Goal: Ask a question

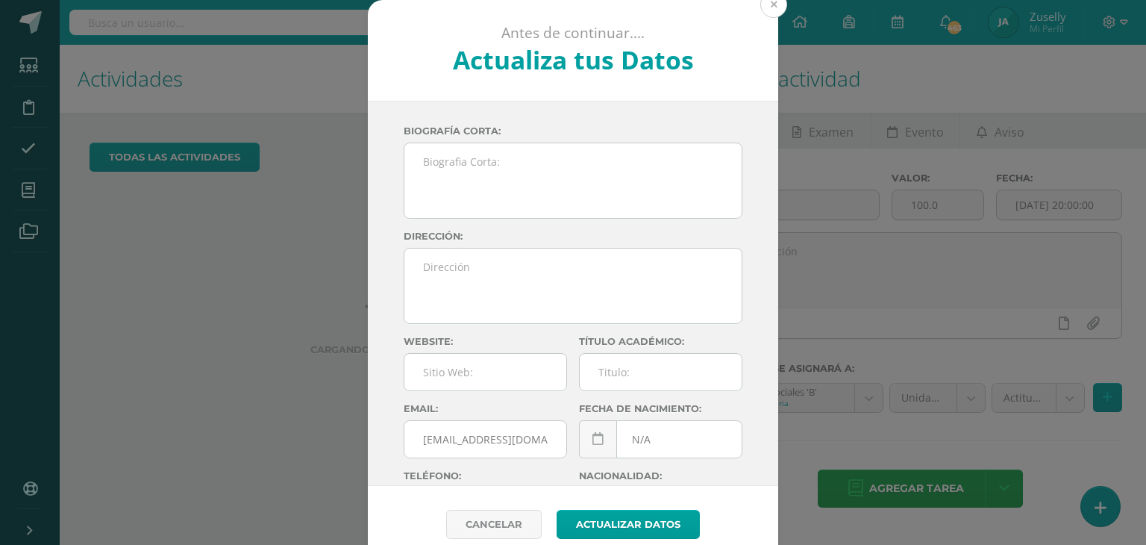
click at [771, 6] on button at bounding box center [773, 4] width 27 height 27
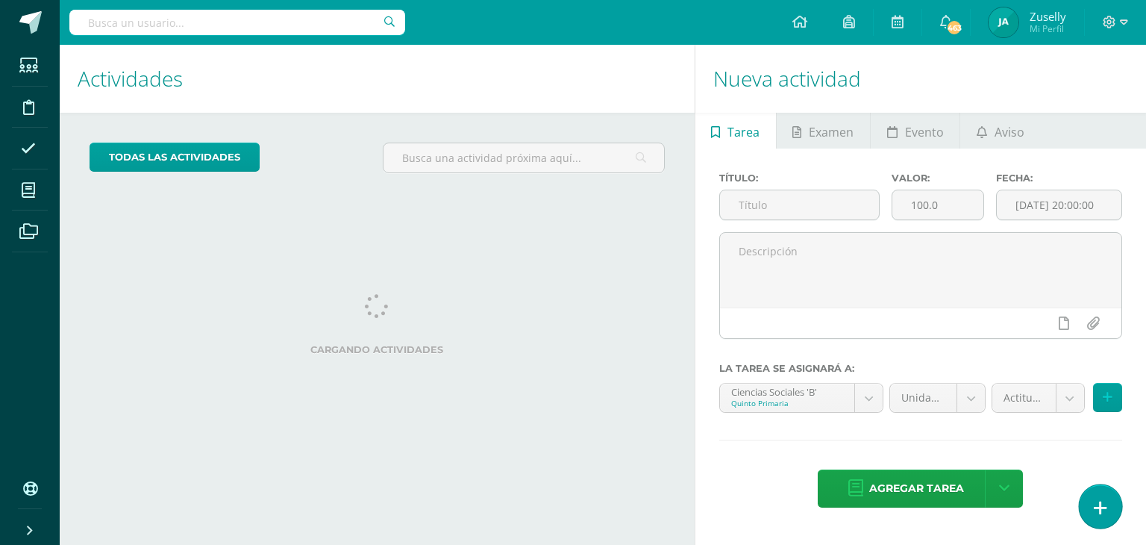
click at [1111, 502] on link at bounding box center [1100, 505] width 43 height 43
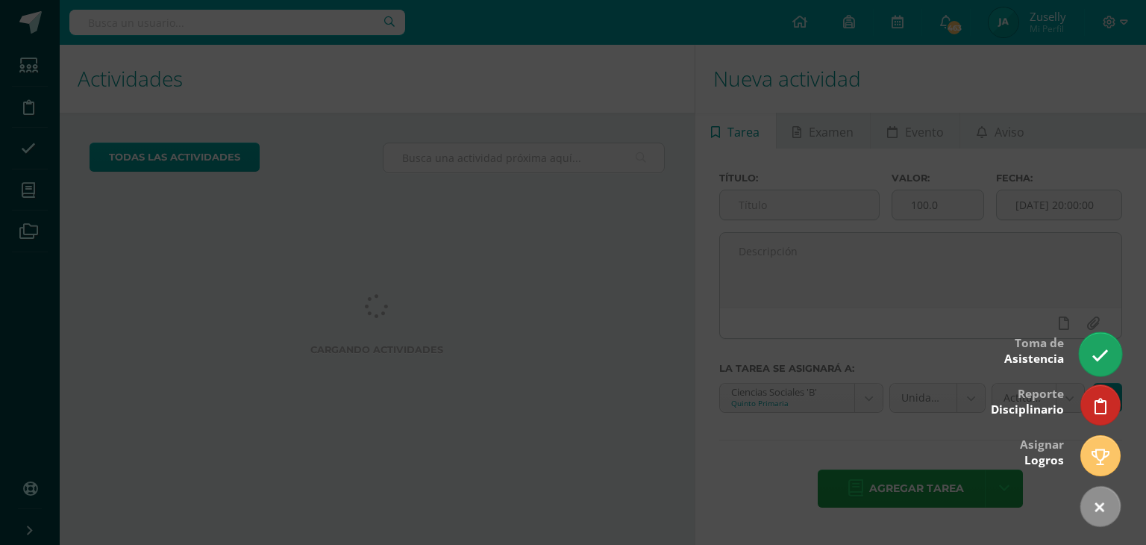
click at [1095, 357] on icon at bounding box center [1100, 355] width 17 height 17
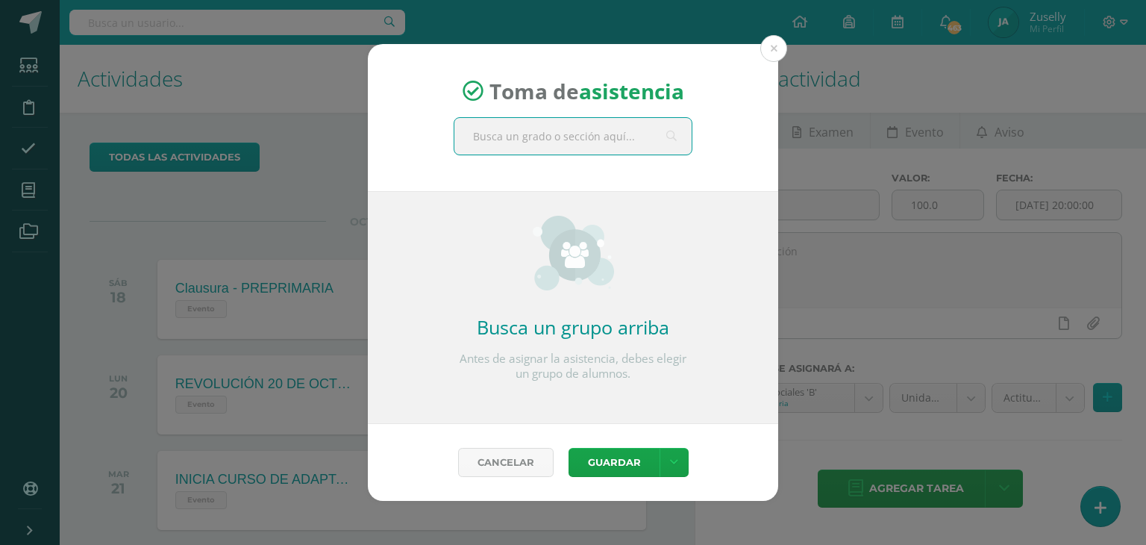
click at [596, 136] on input "text" at bounding box center [572, 136] width 237 height 37
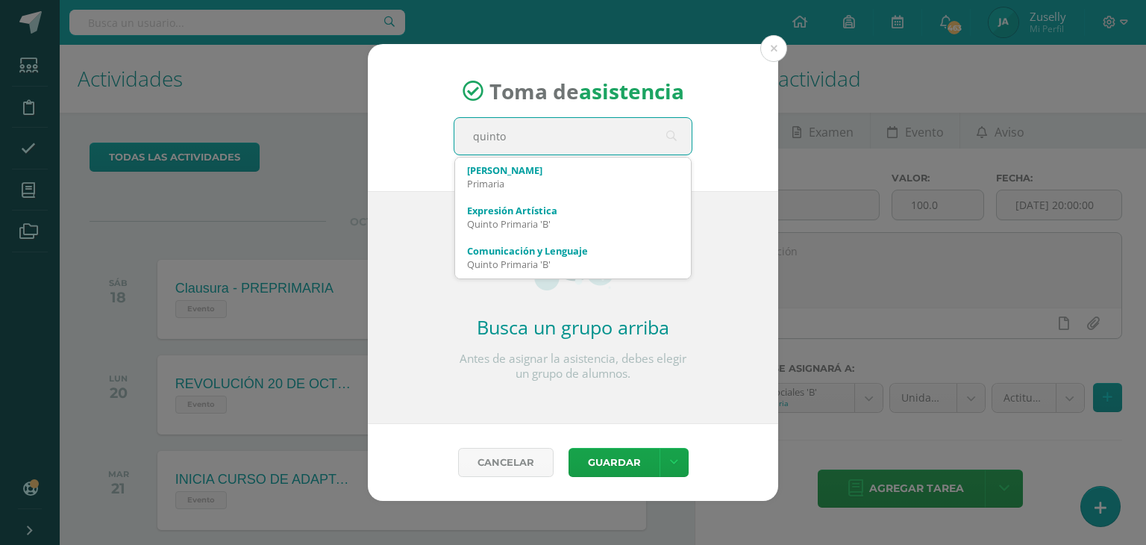
type input "quinto b"
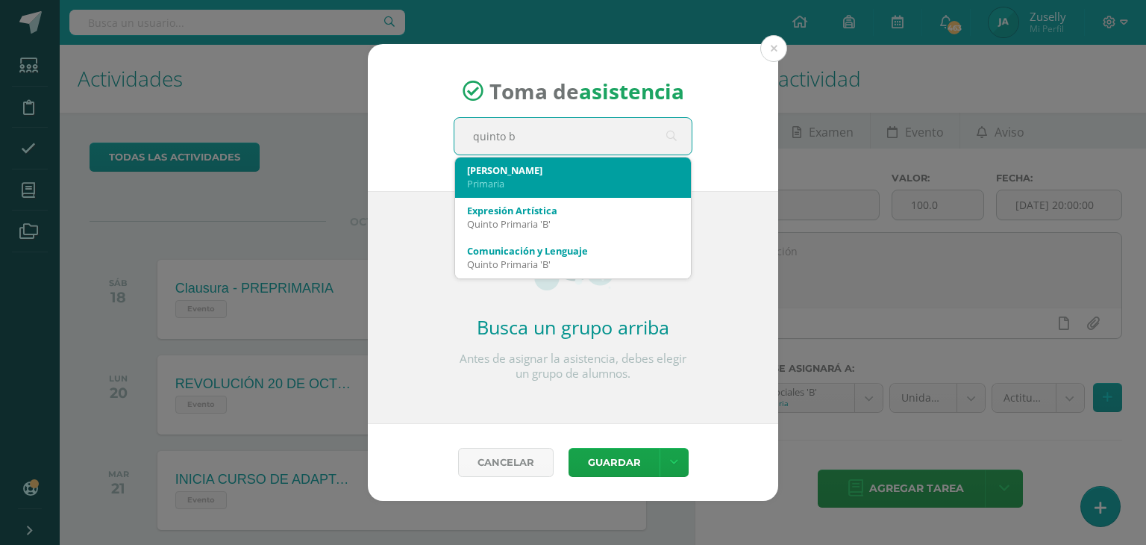
click at [532, 173] on div "[PERSON_NAME]" at bounding box center [573, 169] width 212 height 13
